Goal: Task Accomplishment & Management: Manage account settings

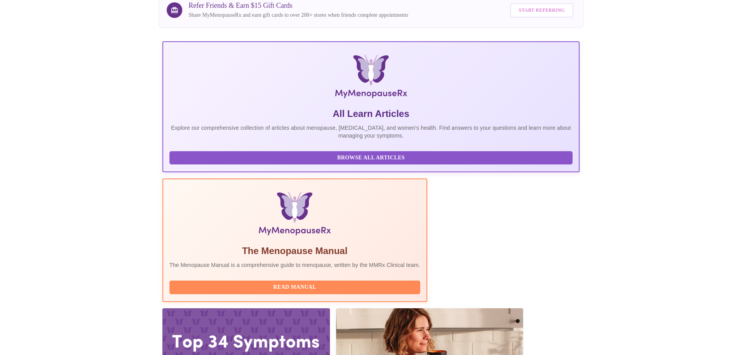
scroll to position [72, 0]
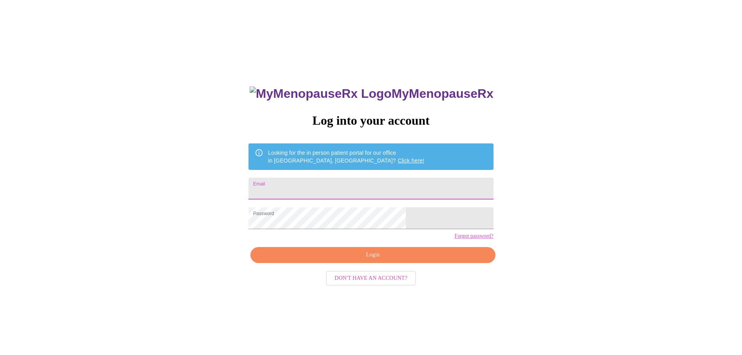
click at [359, 182] on input "Email" at bounding box center [370, 189] width 245 height 22
type input "luzriedeman@gmail.com"
click at [397, 260] on span "Login" at bounding box center [372, 255] width 227 height 10
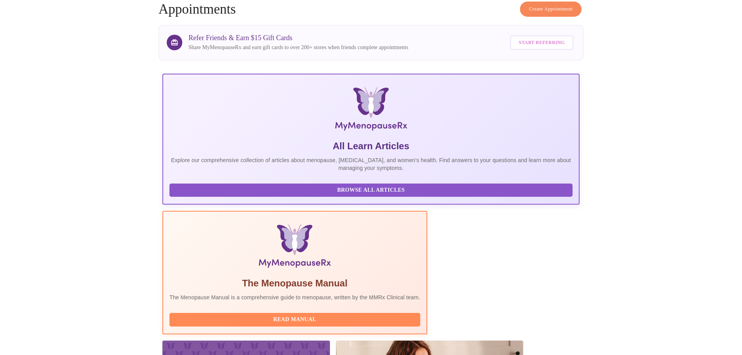
scroll to position [72, 0]
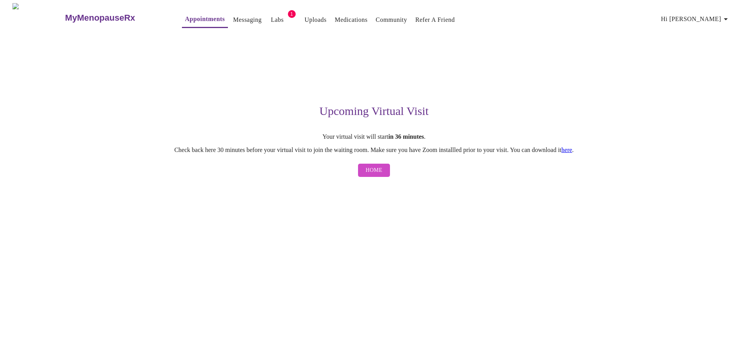
click at [572, 152] on link "here" at bounding box center [566, 149] width 11 height 7
click at [380, 174] on span "Home" at bounding box center [374, 171] width 17 height 10
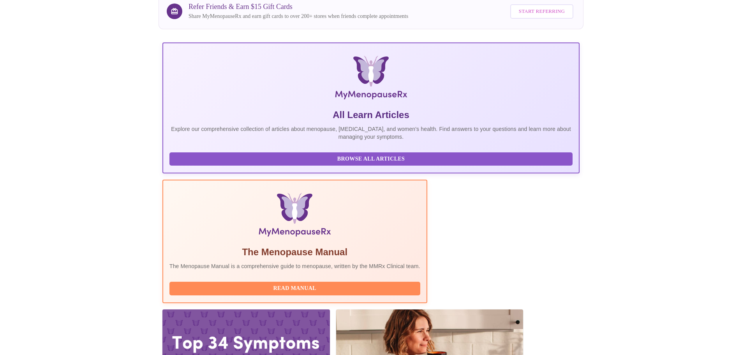
scroll to position [72, 0]
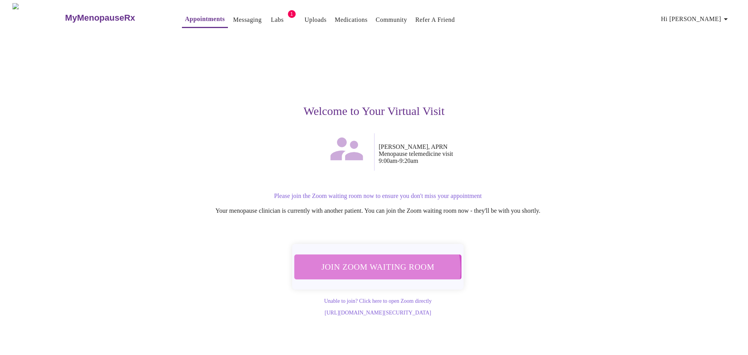
click at [377, 265] on span "Join Zoom Waiting Room" at bounding box center [378, 266] width 146 height 14
